Goal: Transaction & Acquisition: Purchase product/service

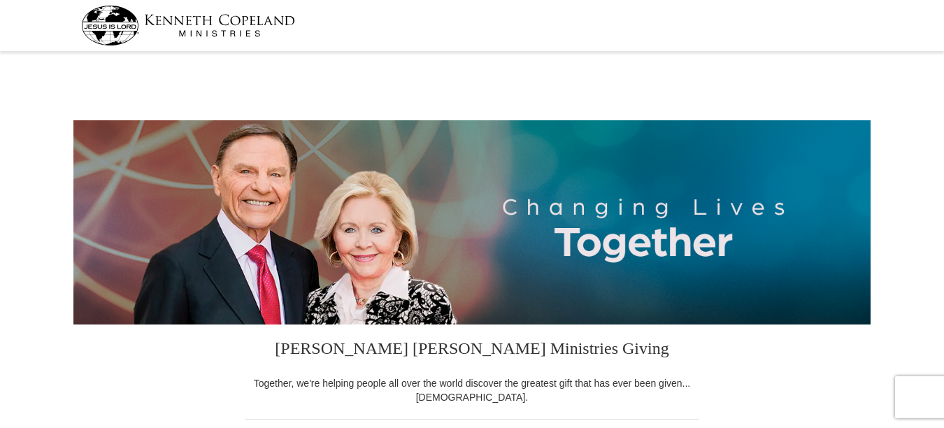
select select "NY"
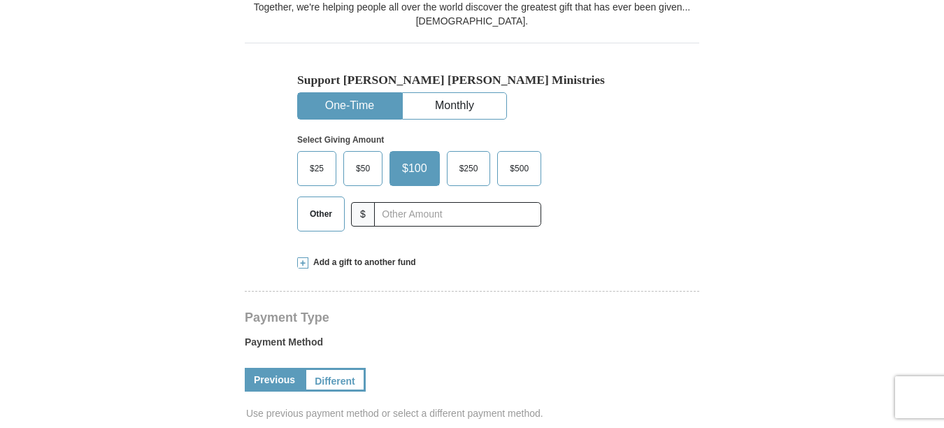
scroll to position [377, 0]
click at [325, 215] on span "Other" at bounding box center [321, 213] width 36 height 21
click at [0, 0] on input "Other" at bounding box center [0, 0] width 0 height 0
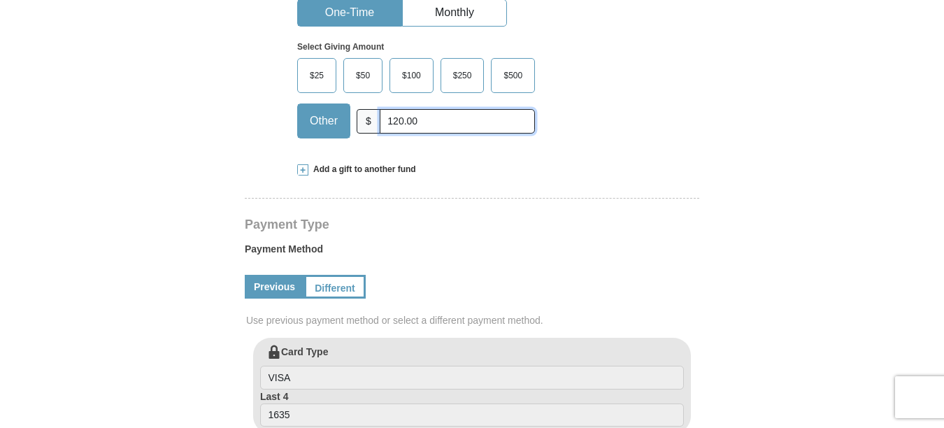
scroll to position [470, 0]
type input "120.00"
click at [189, 225] on form "[PERSON_NAME] [PERSON_NAME] Ministries Giving Together, we're helping people al…" at bounding box center [471, 339] width 797 height 1507
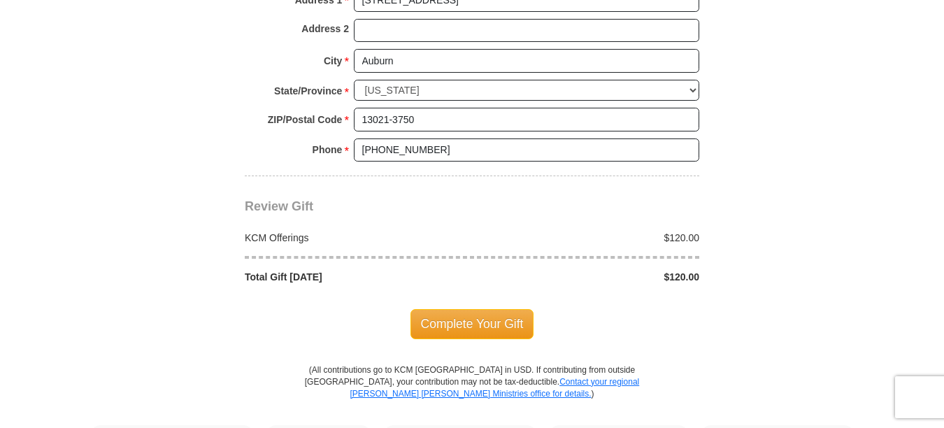
scroll to position [1139, 0]
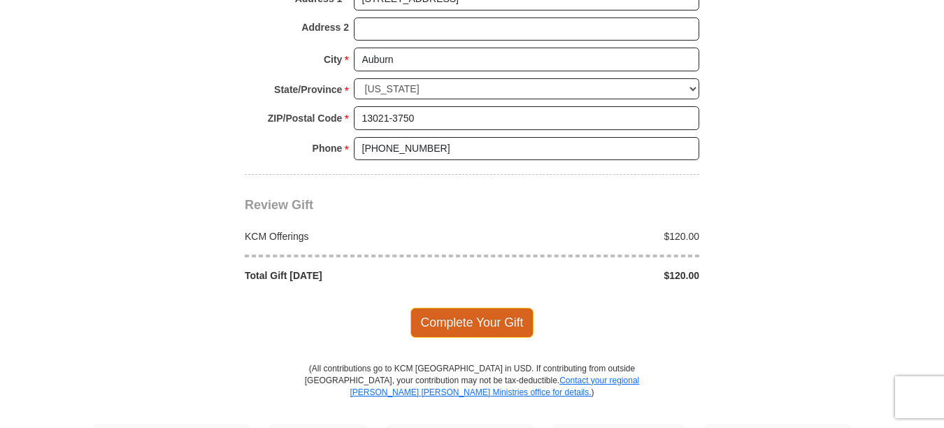
click at [453, 320] on span "Complete Your Gift" at bounding box center [473, 322] width 124 height 29
